Goal: Information Seeking & Learning: Learn about a topic

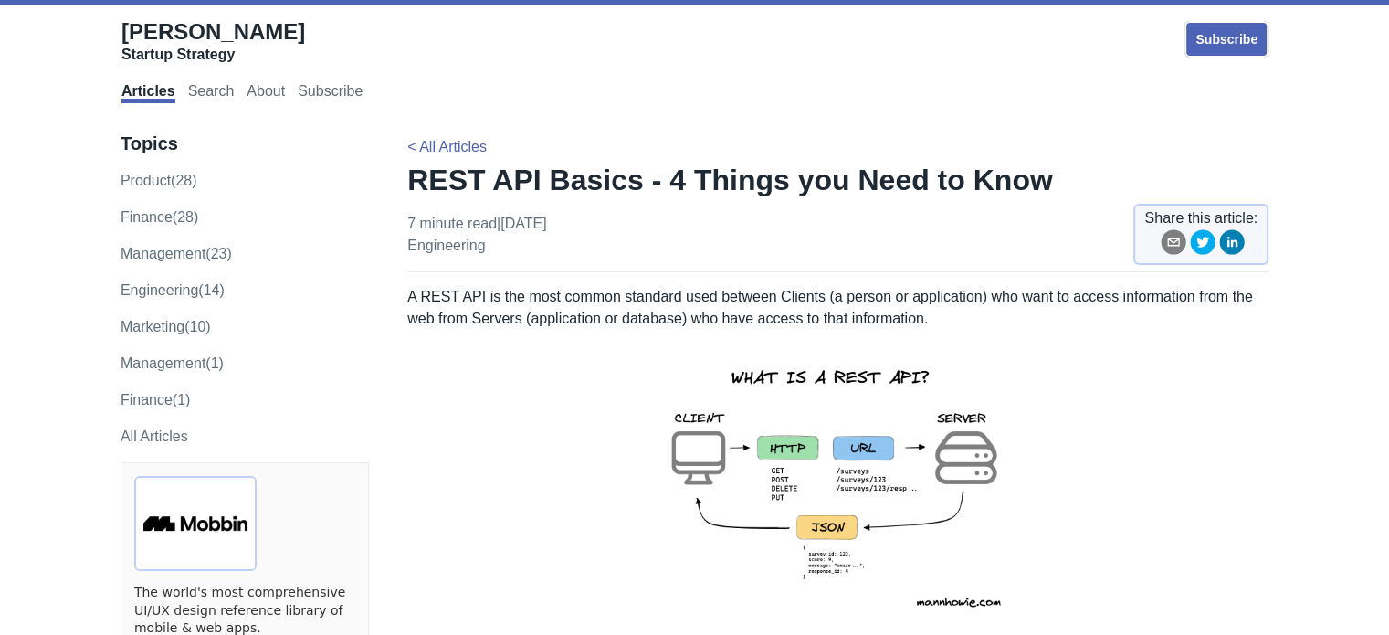
scroll to position [183, 0]
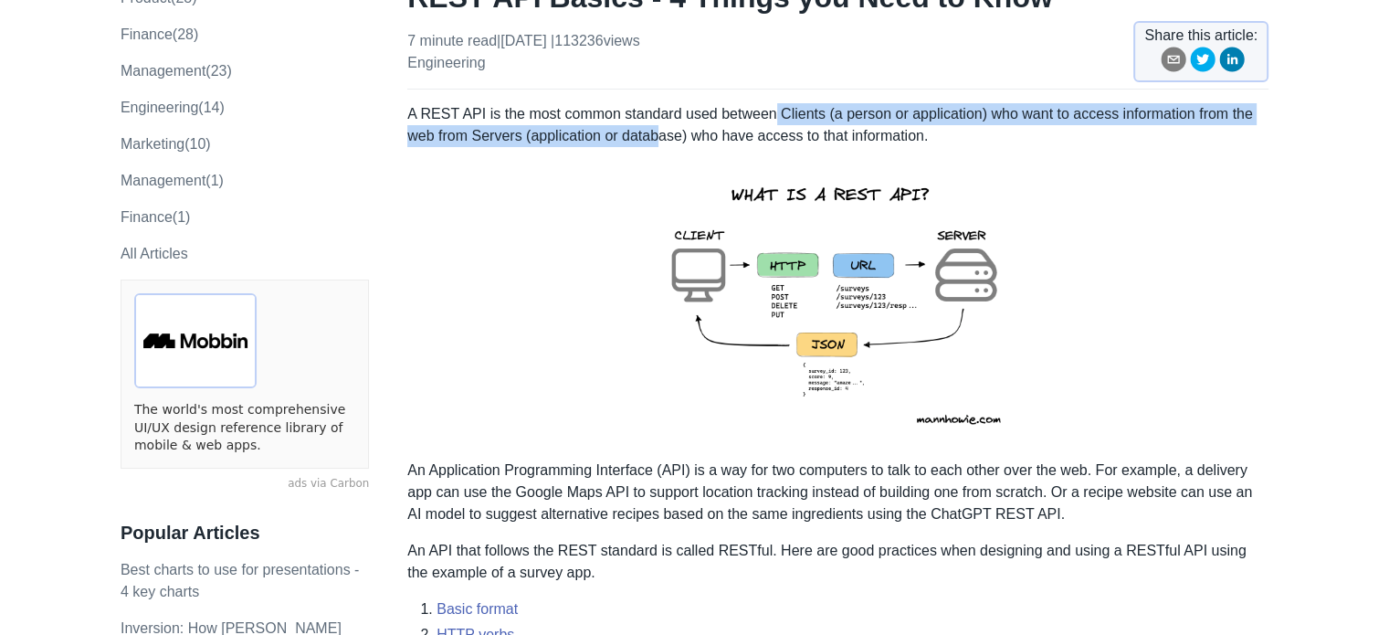
drag, startPoint x: 768, startPoint y: 114, endPoint x: 655, endPoint y: 134, distance: 115.0
click at [655, 134] on p "A REST API is the most common standard used between Clients (a person or applic…" at bounding box center [837, 125] width 861 height 44
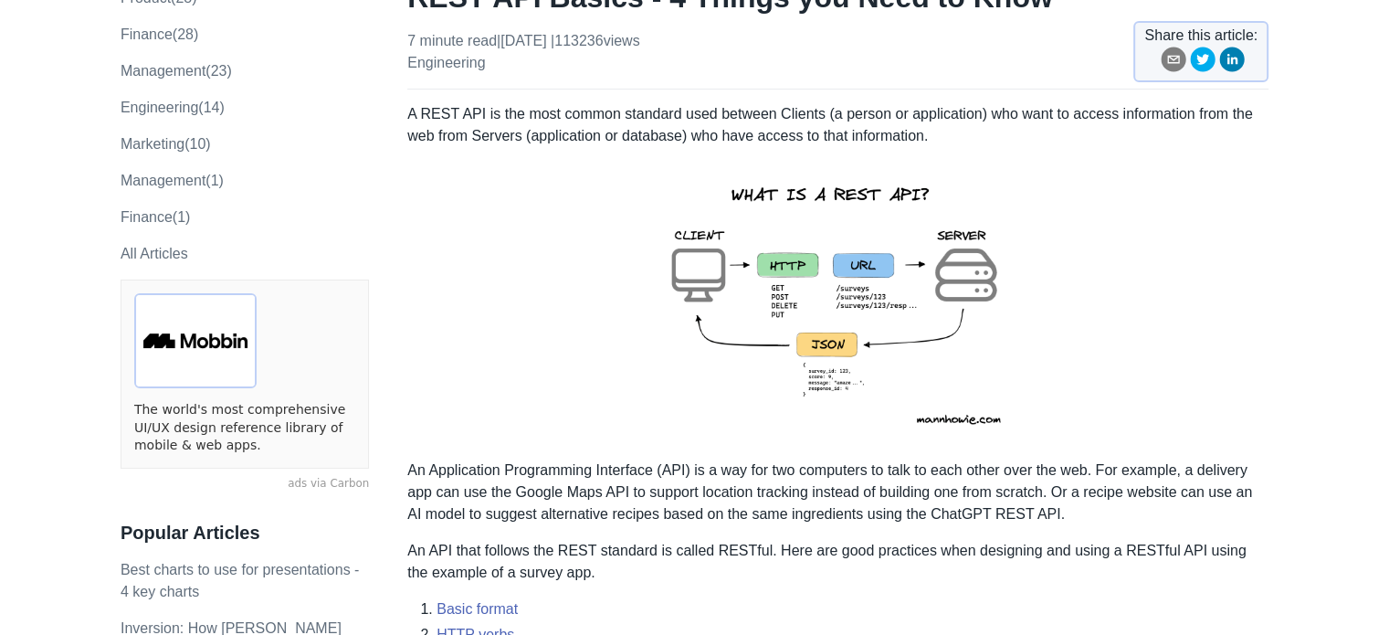
click at [791, 136] on p "A REST API is the most common standard used between Clients (a person or applic…" at bounding box center [837, 125] width 861 height 44
click at [963, 117] on p "A REST API is the most common standard used between Clients (a person or applic…" at bounding box center [837, 125] width 861 height 44
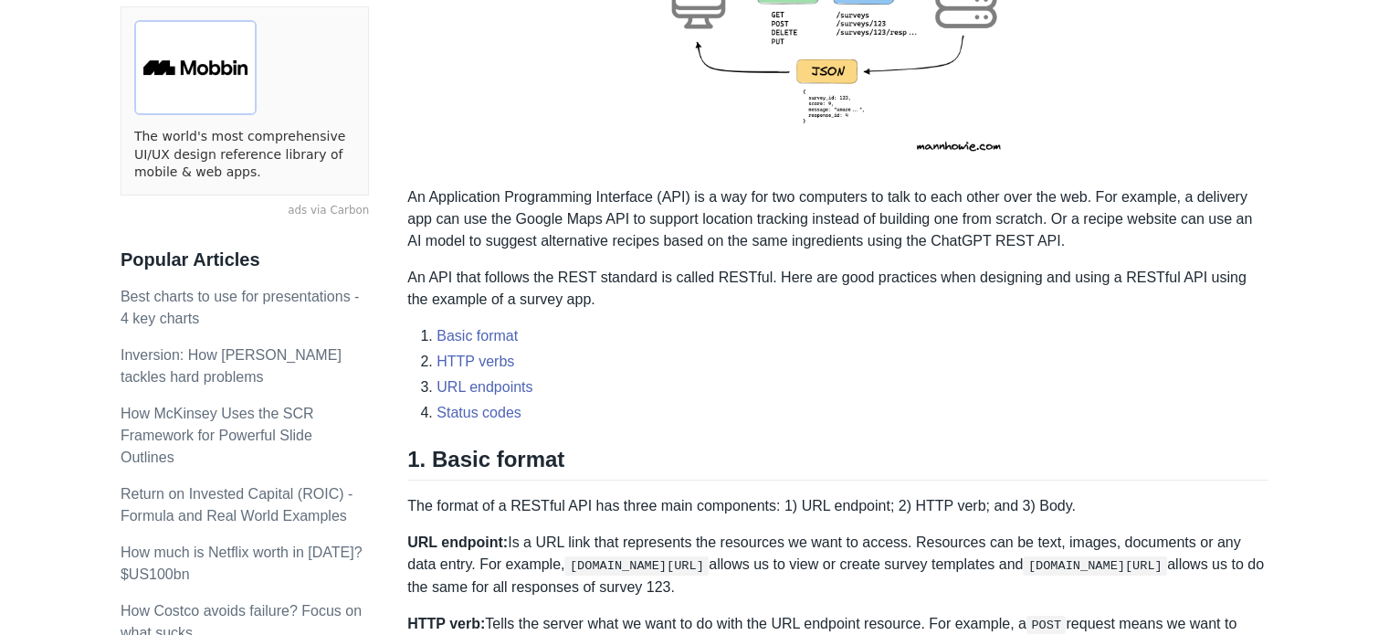
scroll to position [457, 0]
click at [606, 248] on p "An Application Programming Interface (API) is a way for two computers to talk t…" at bounding box center [837, 218] width 861 height 66
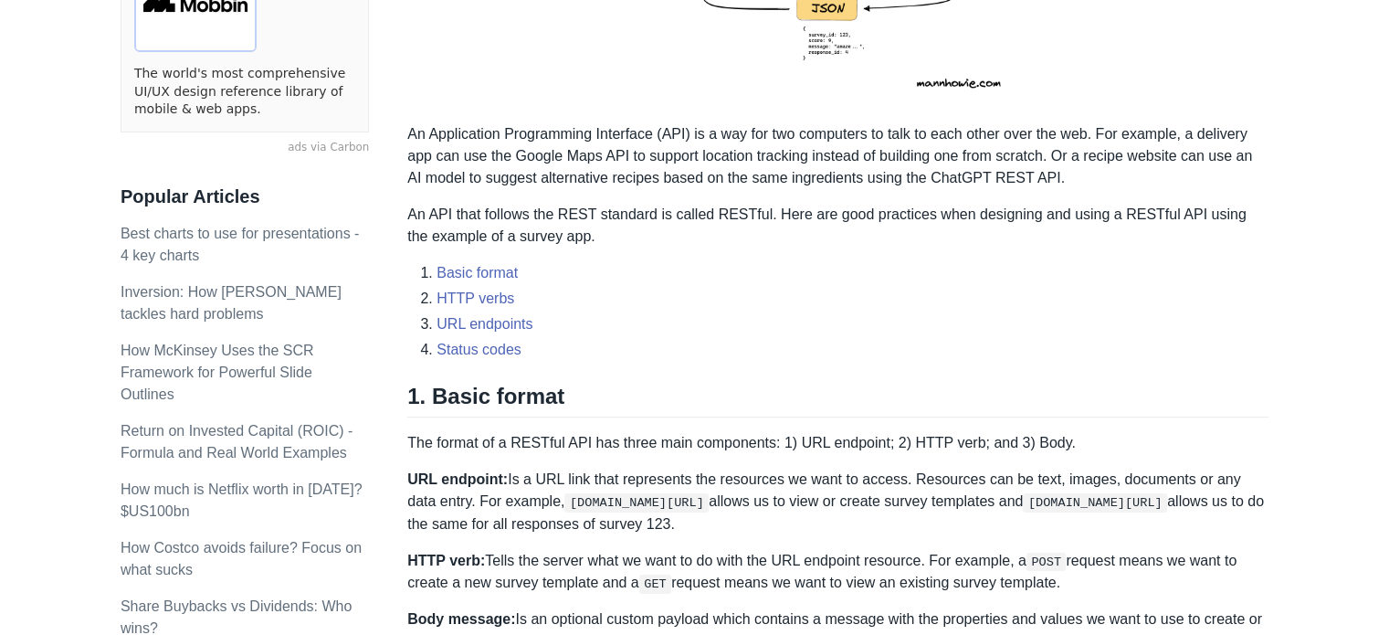
scroll to position [548, 0]
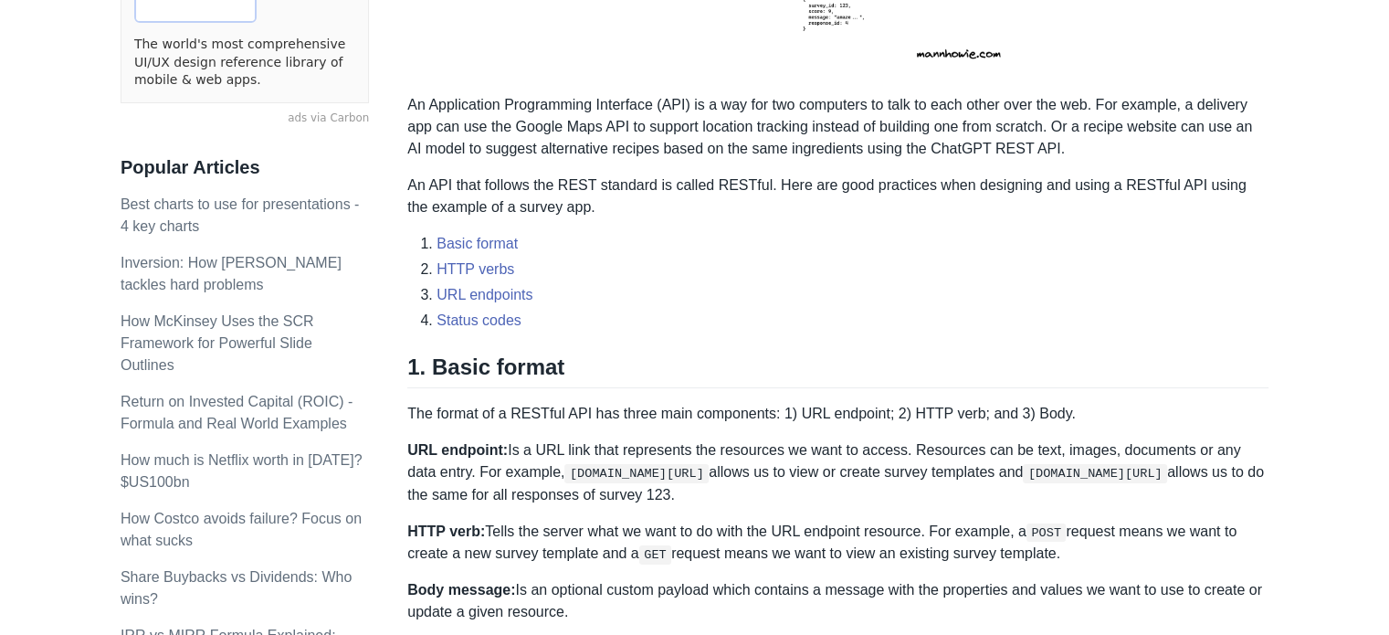
drag, startPoint x: 537, startPoint y: 471, endPoint x: 667, endPoint y: 473, distance: 129.7
click at [667, 473] on code "[DOMAIN_NAME][URL]" at bounding box center [636, 473] width 144 height 18
copy code "[DOMAIN_NAME][URL]"
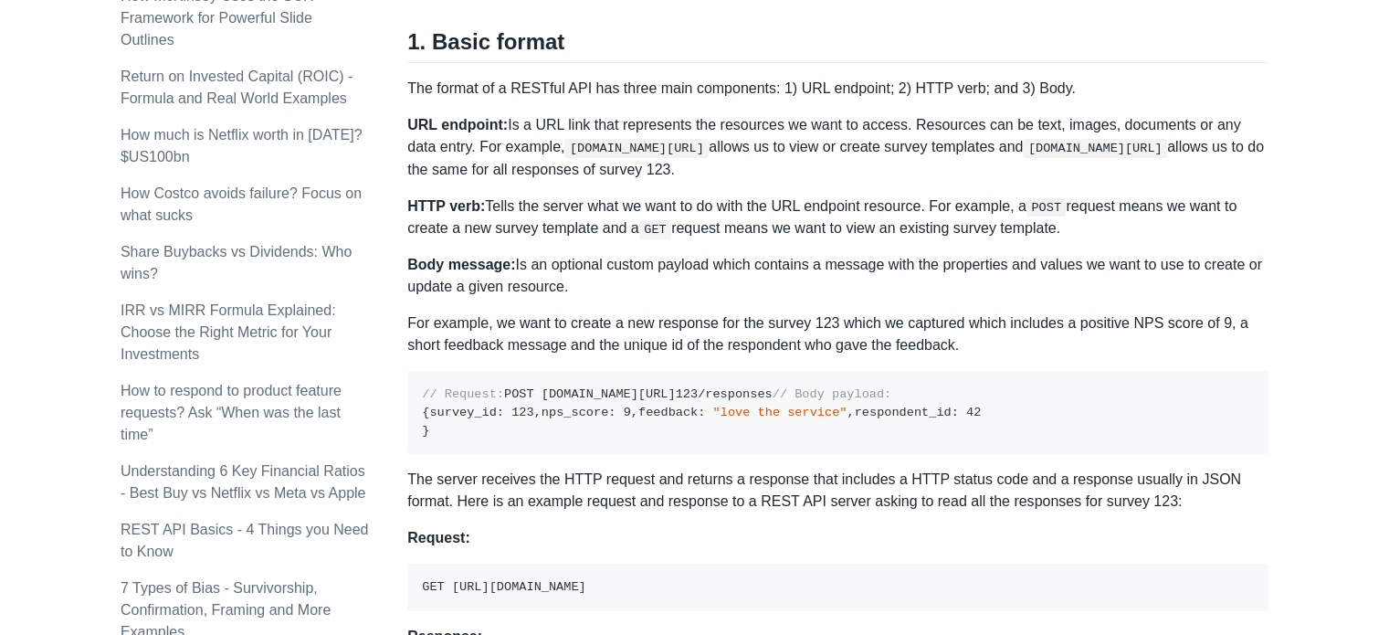
scroll to position [913, 0]
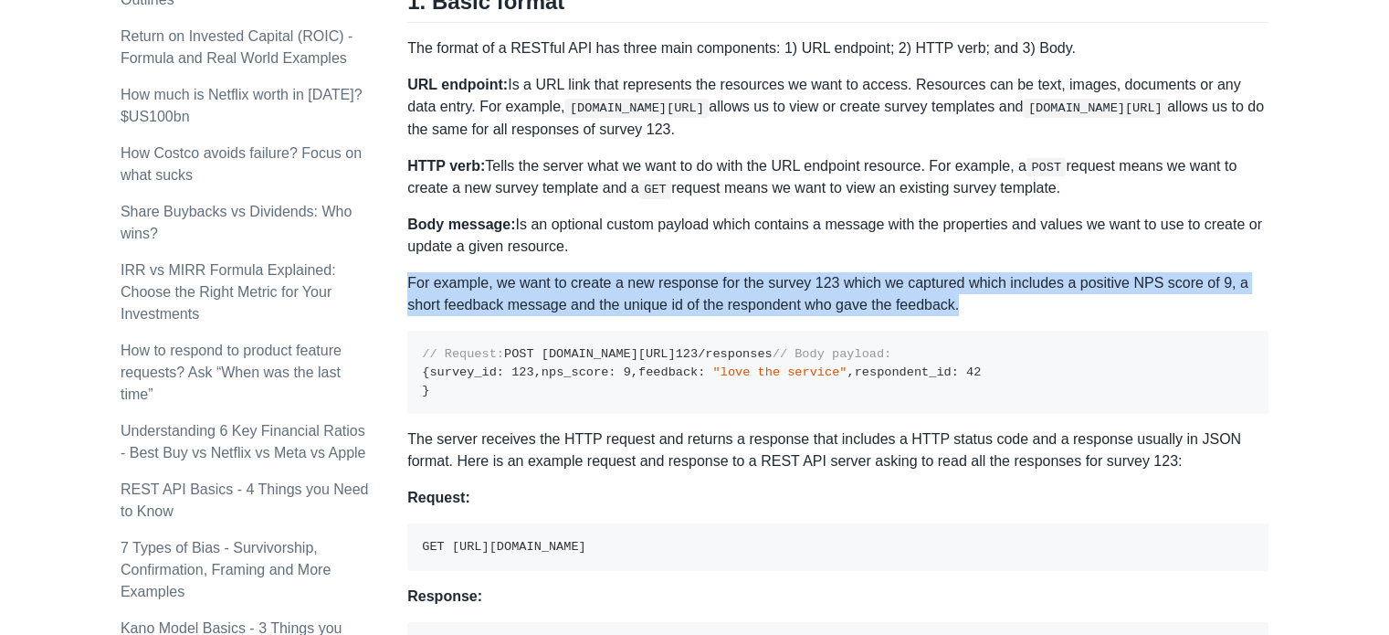
drag, startPoint x: 409, startPoint y: 283, endPoint x: 957, endPoint y: 295, distance: 548.0
click at [957, 295] on p "For example, we want to create a new response for the survey 123 which we captu…" at bounding box center [837, 294] width 861 height 44
click at [1000, 295] on p "For example, we want to create a new response for the survey 123 which we captu…" at bounding box center [837, 294] width 861 height 44
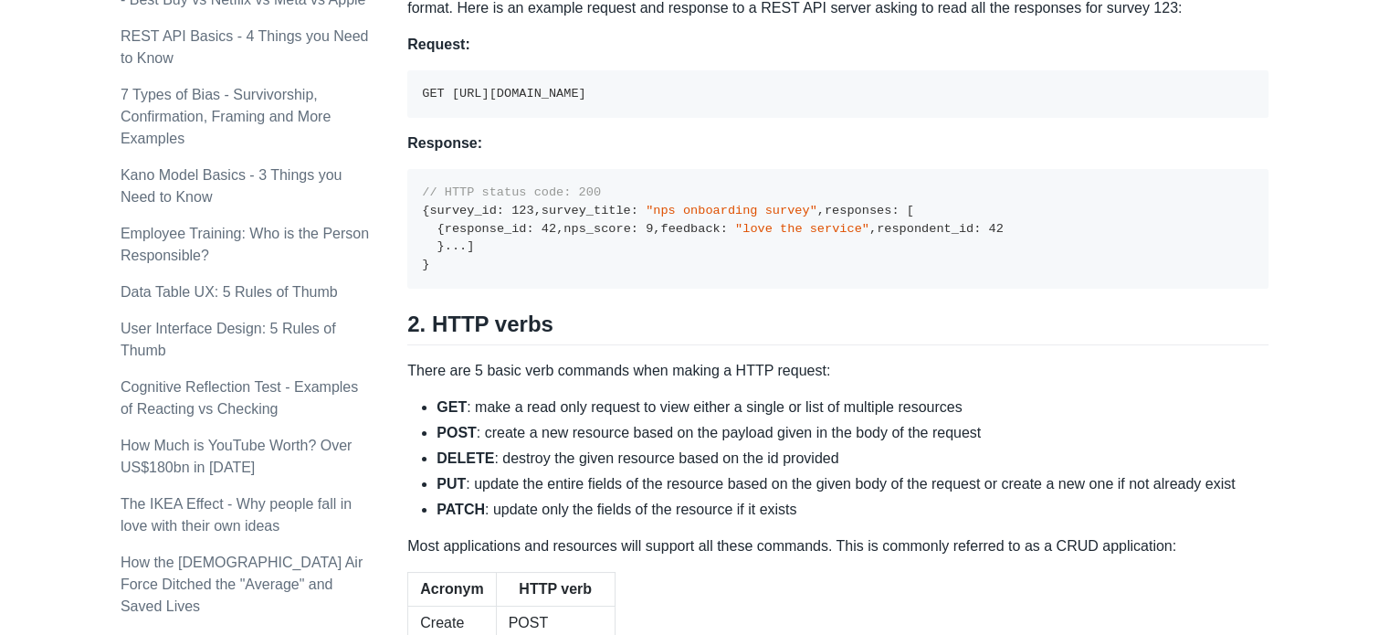
scroll to position [1370, 0]
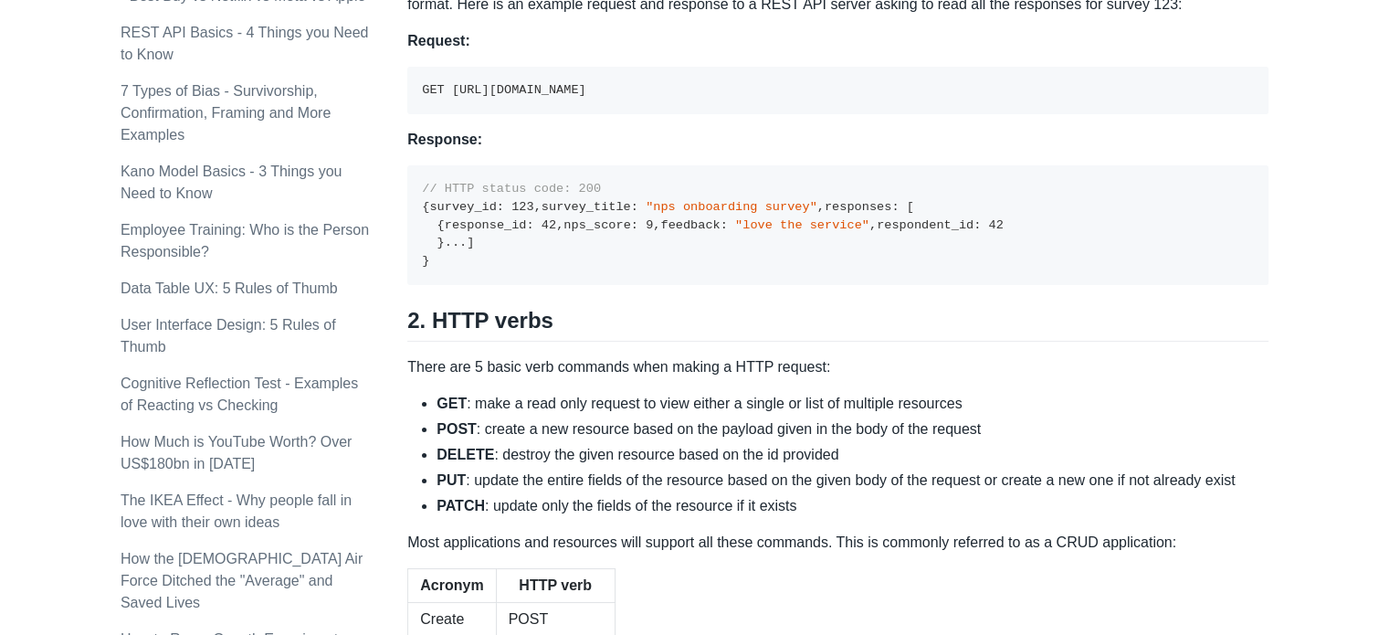
click at [756, 187] on div "A REST API is the most common standard used between Clients (a person or applic…" at bounding box center [837, 338] width 861 height 2845
click at [811, 52] on p "Request:" at bounding box center [837, 41] width 861 height 22
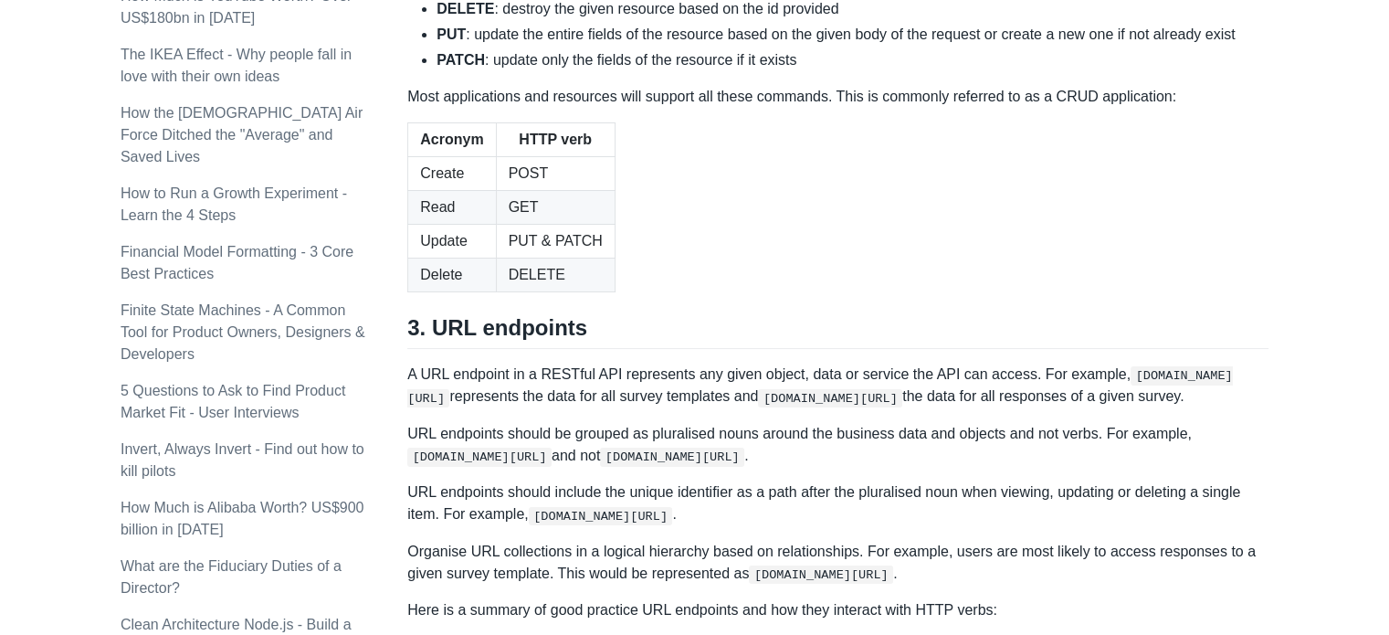
scroll to position [1826, 0]
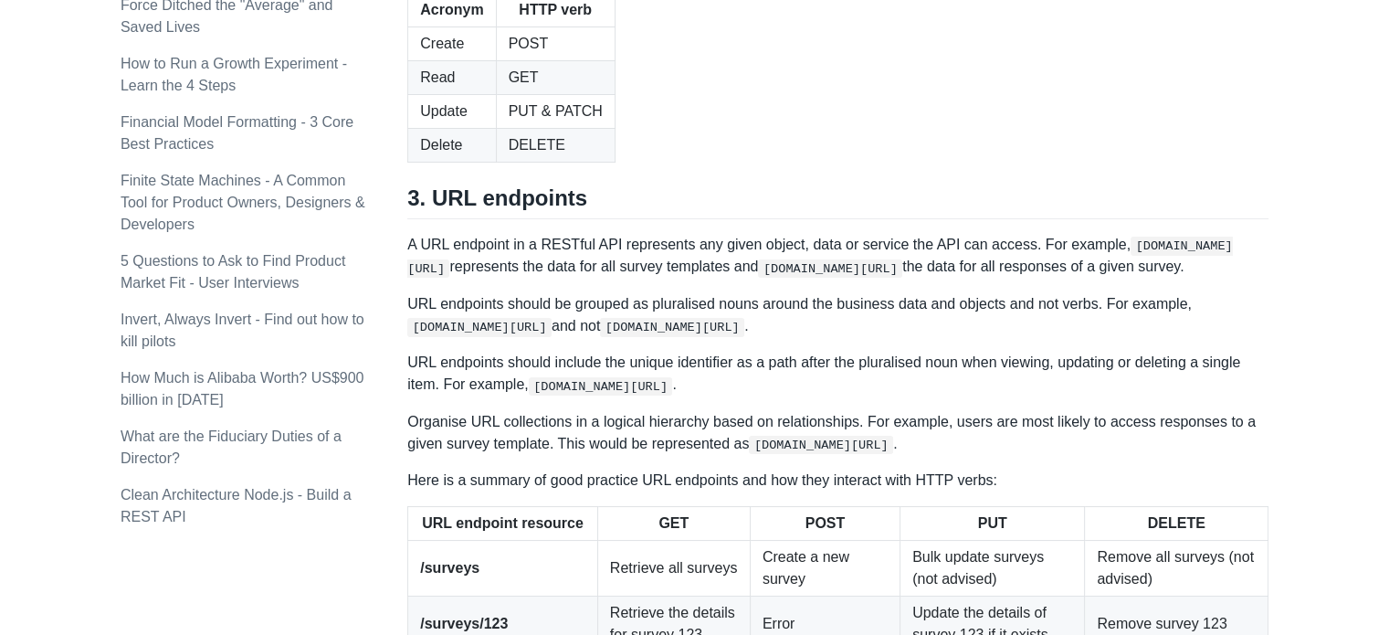
scroll to position [2191, 0]
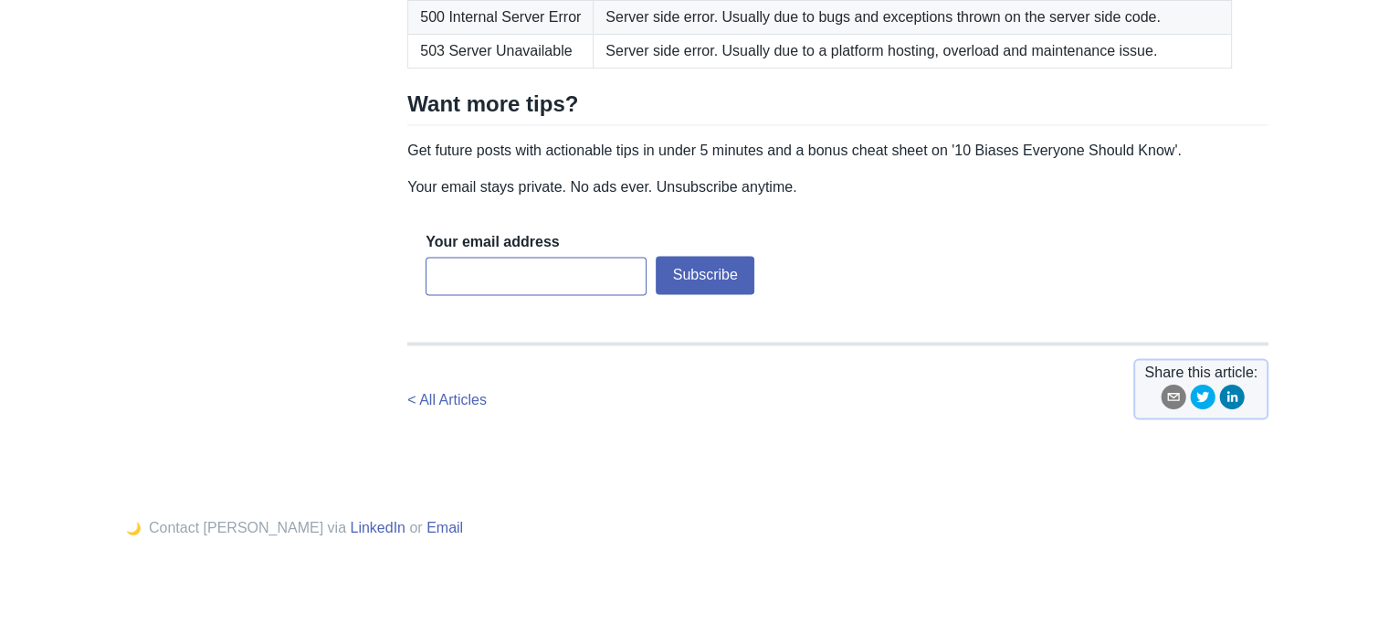
scroll to position [3344, 0]
